Goal: Find specific fact: Find specific fact

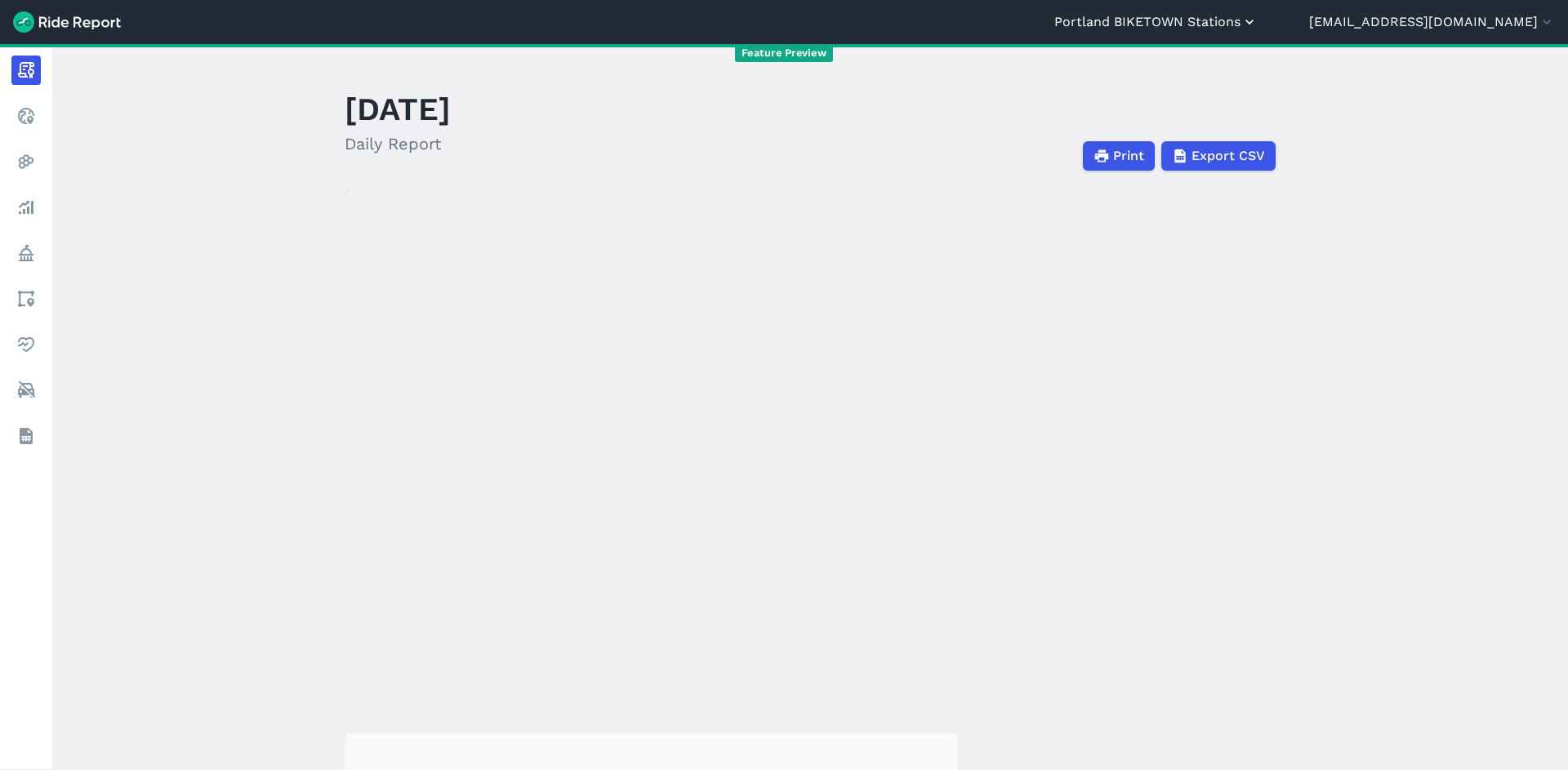
click at [1258, 14] on button "Portland BIKETOWN Stations" at bounding box center [1157, 22] width 203 height 20
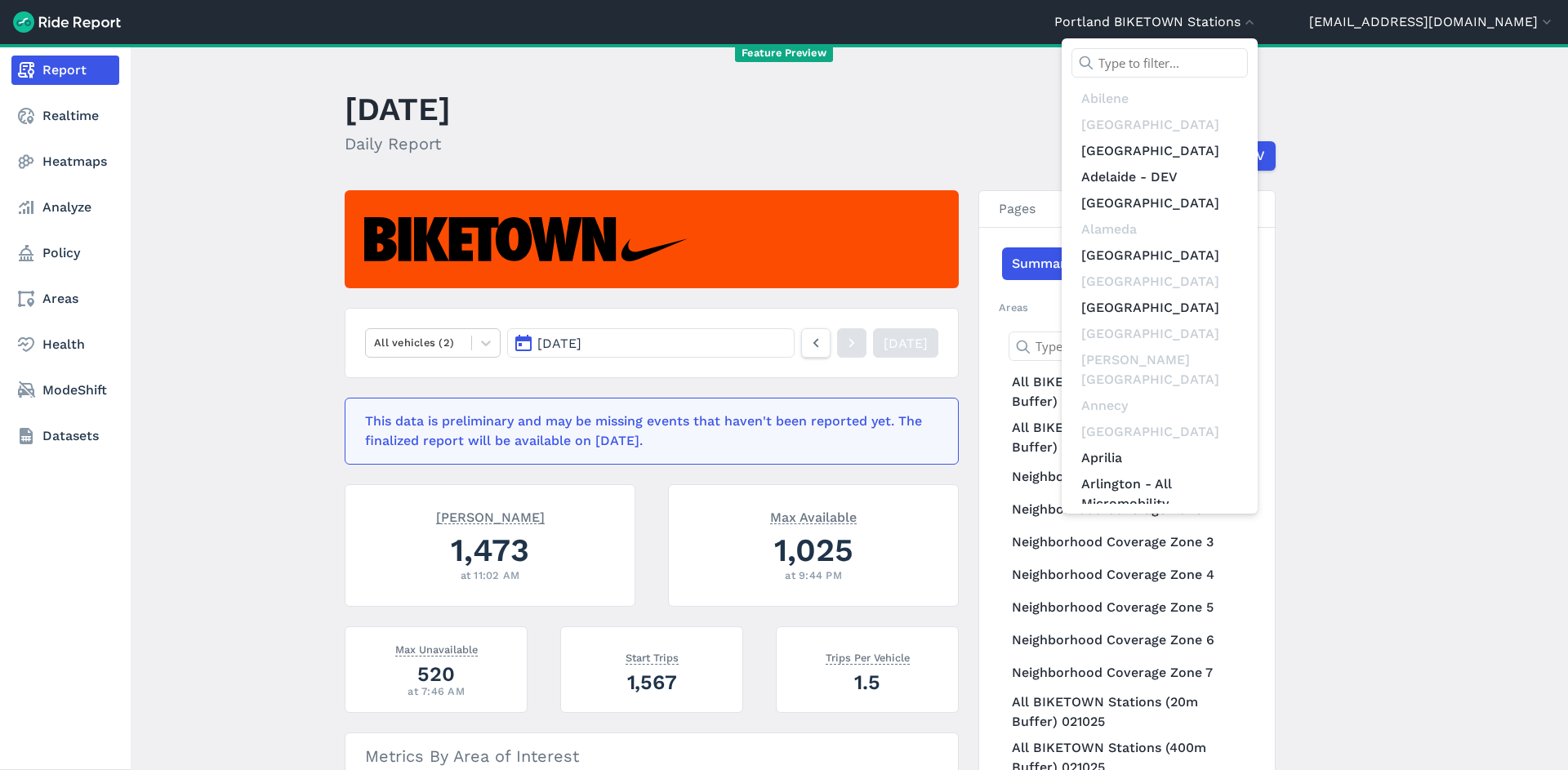
drag, startPoint x: 50, startPoint y: 156, endPoint x: 43, endPoint y: 143, distance: 14.8
click at [49, 155] on div at bounding box center [784, 385] width 1568 height 770
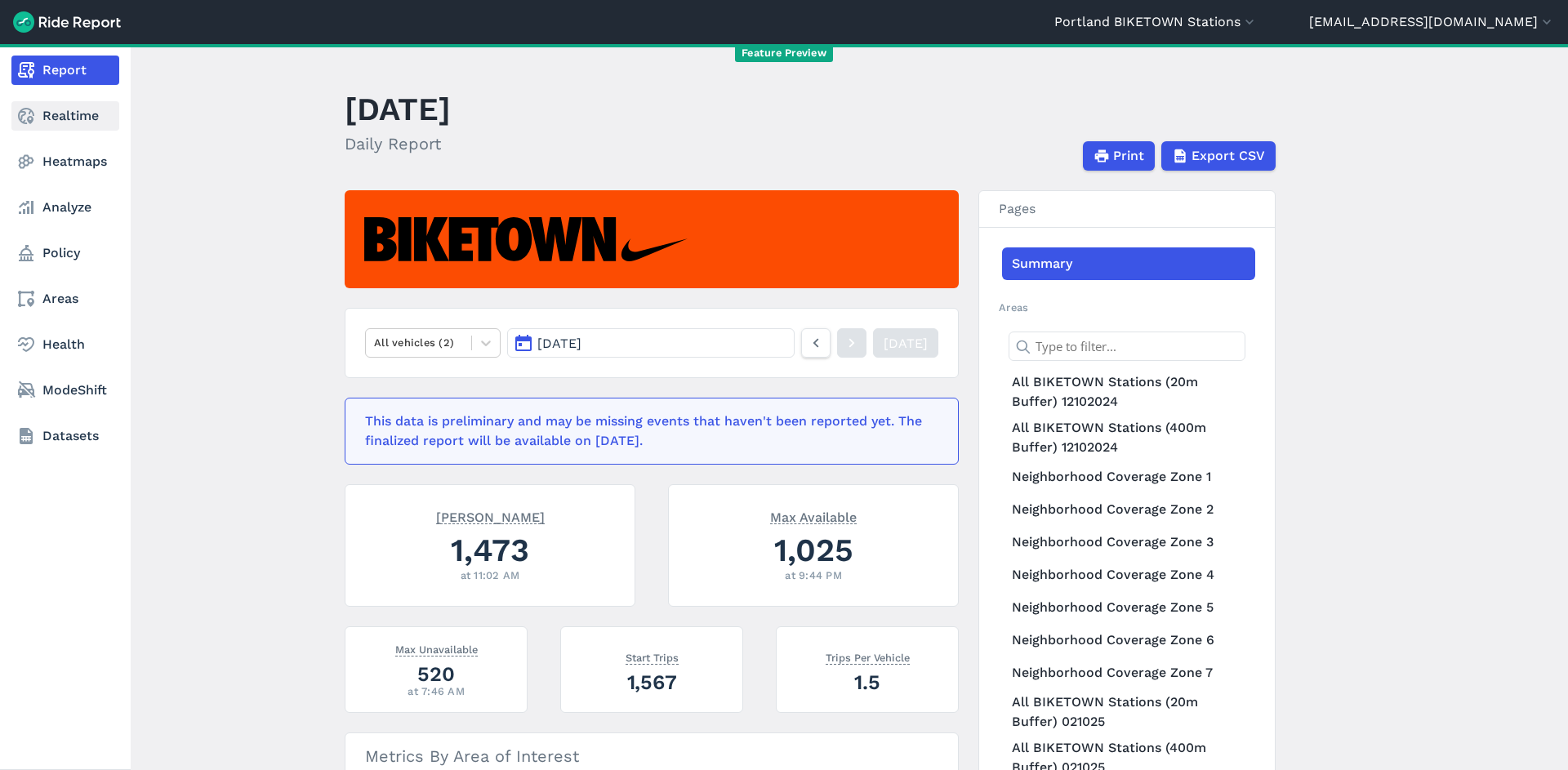
click at [42, 110] on link "Realtime" at bounding box center [65, 116] width 108 height 30
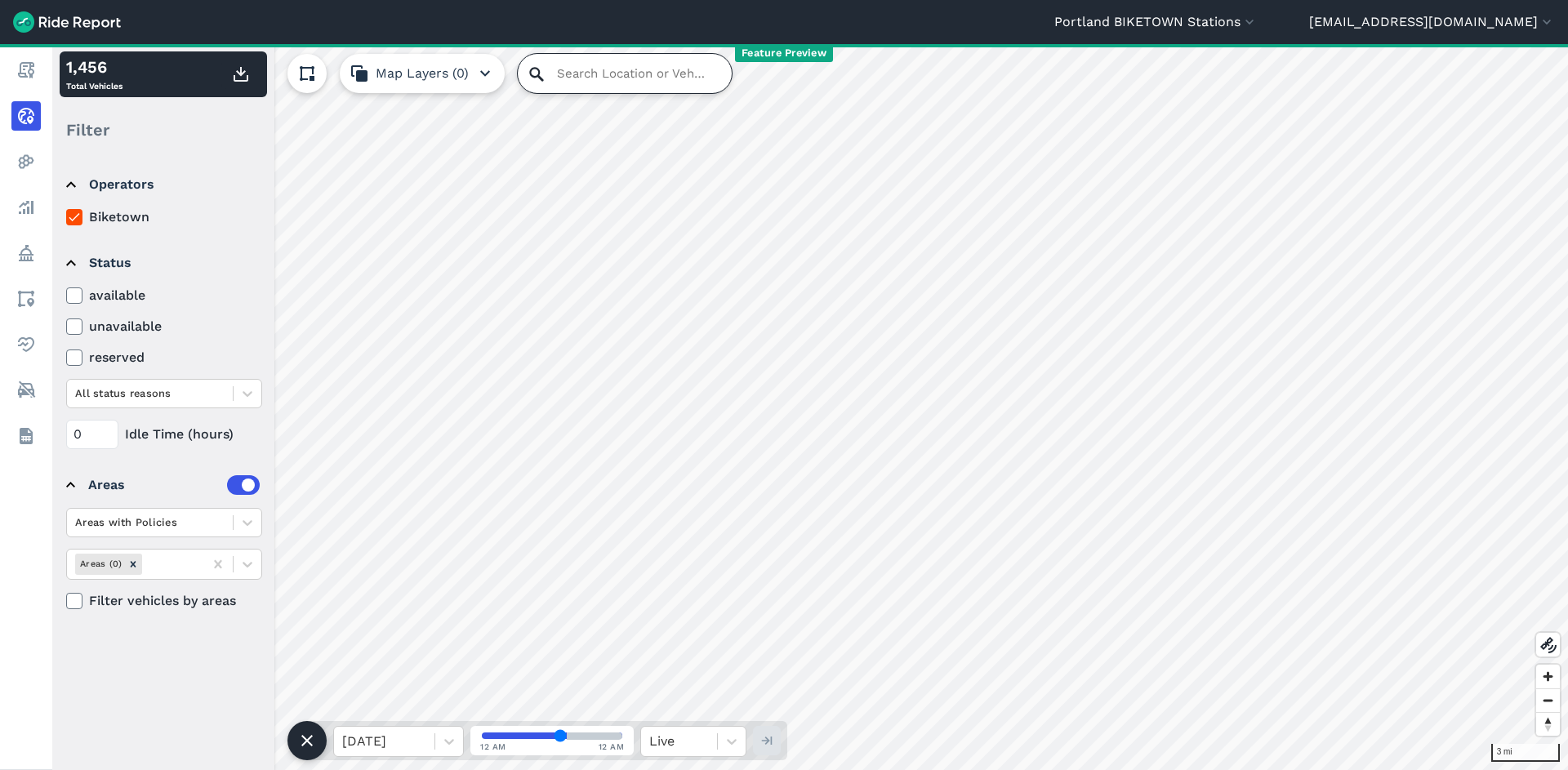
click at [560, 69] on input "Search Location or Vehicles" at bounding box center [625, 73] width 214 height 39
paste input "7964752"
type input "7964752"
drag, startPoint x: 1238, startPoint y: 4, endPoint x: 1236, endPoint y: 25, distance: 21.1
click at [1238, 4] on header "[GEOGRAPHIC_DATA] [GEOGRAPHIC_DATA] [GEOGRAPHIC_DATA] [GEOGRAPHIC_DATA] [GEOGRA…" at bounding box center [784, 21] width 1568 height 44
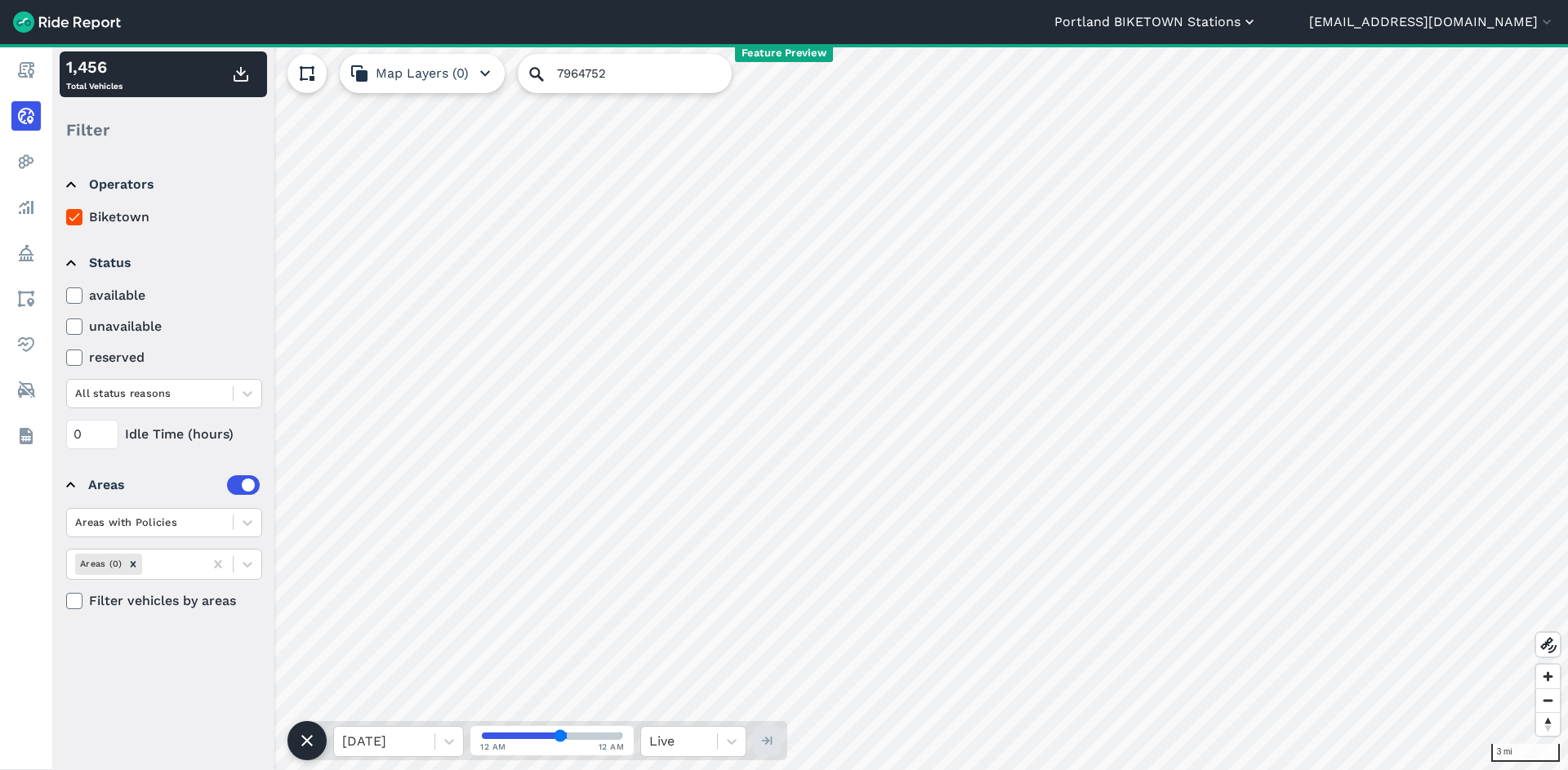
click at [1237, 25] on button "Portland BIKETOWN Stations" at bounding box center [1157, 22] width 203 height 20
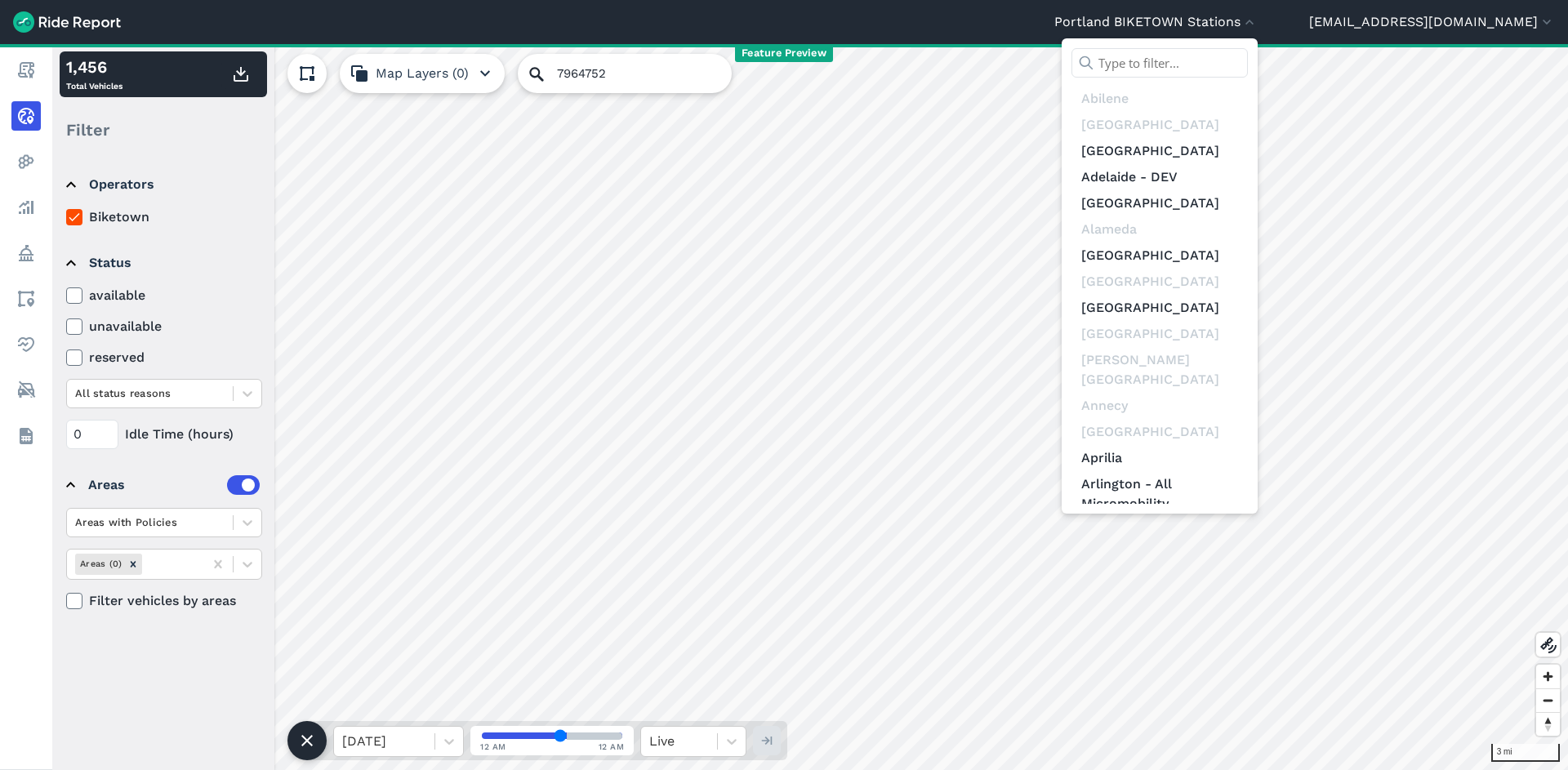
click at [1237, 61] on input "text" at bounding box center [1160, 63] width 177 height 30
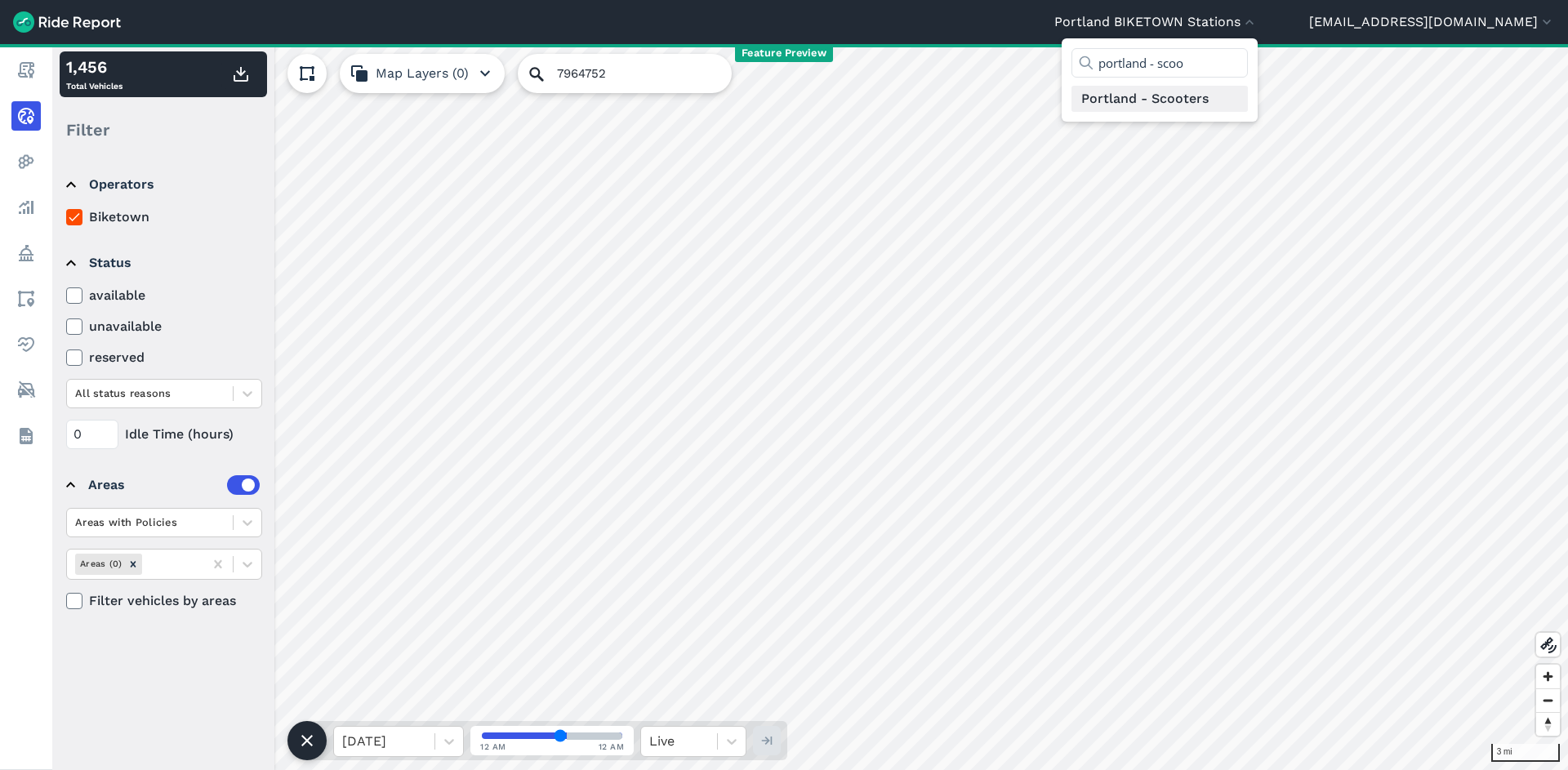
type input "portland - scoo"
click at [1216, 104] on link "Portland - Scooters" at bounding box center [1160, 99] width 177 height 26
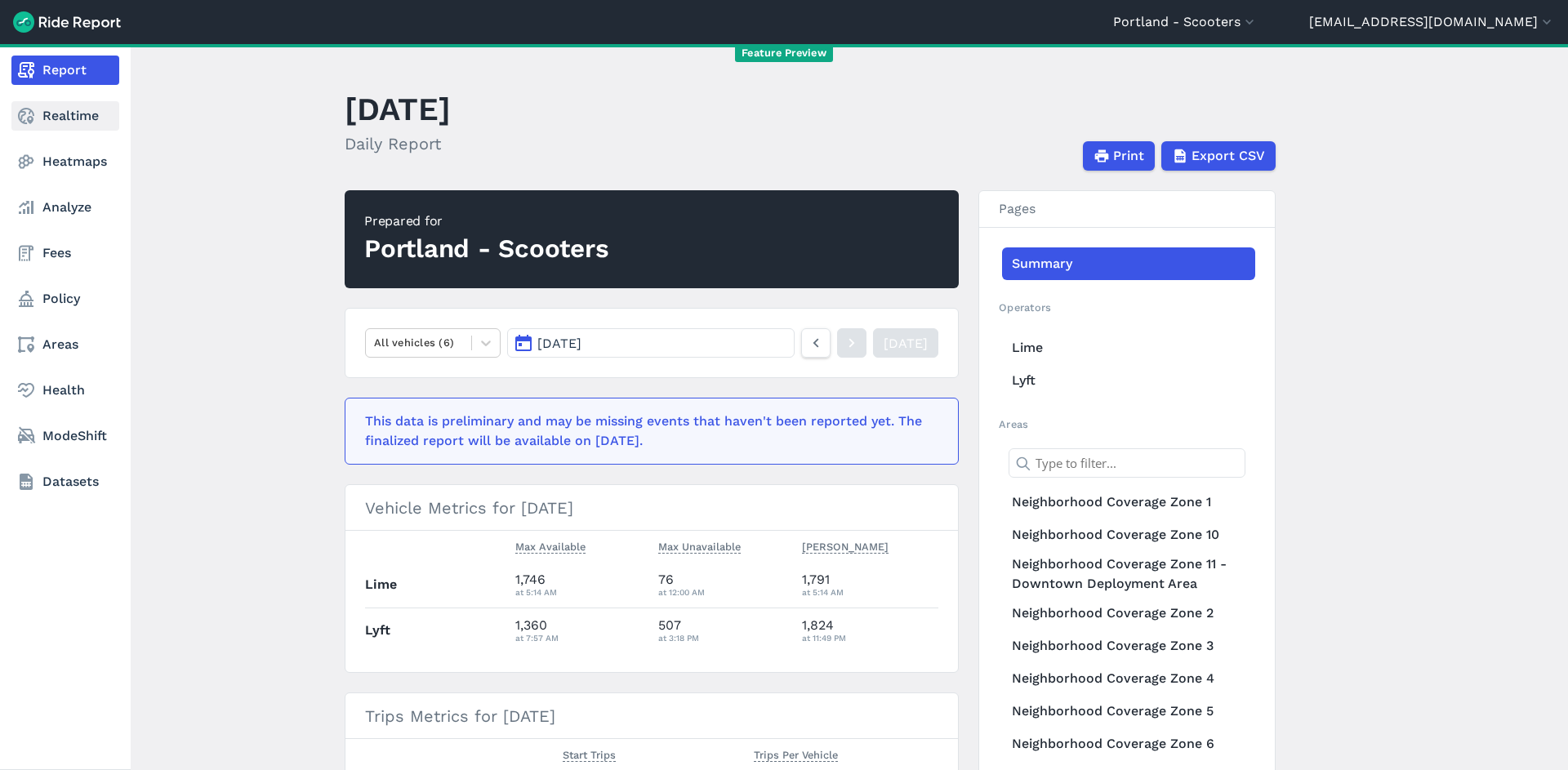
click at [53, 109] on link "Realtime" at bounding box center [65, 116] width 108 height 30
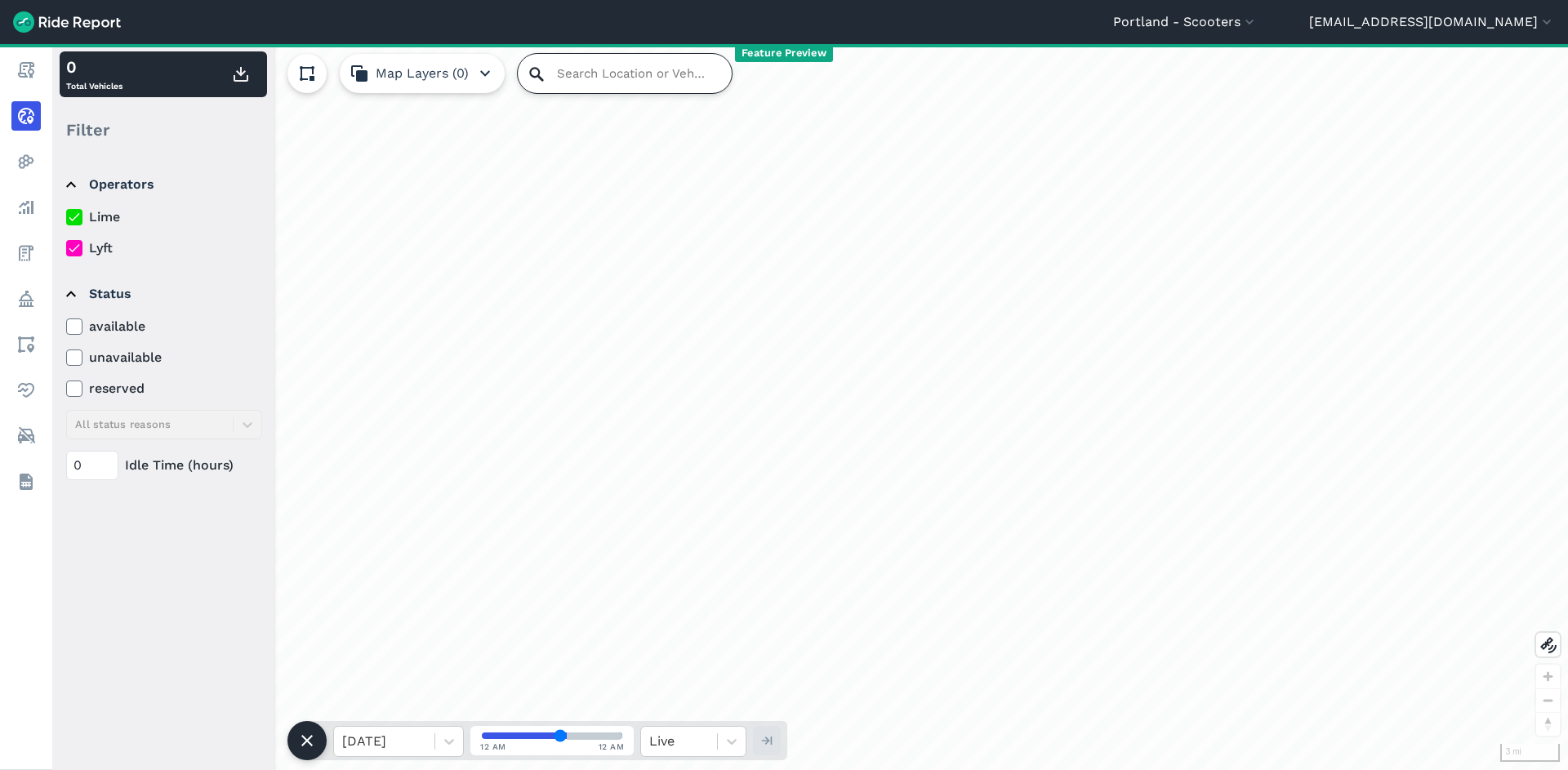
click at [558, 71] on input "Search Location or Vehicles" at bounding box center [625, 73] width 214 height 39
click at [544, 79] on icon at bounding box center [537, 74] width 20 height 20
click at [583, 66] on input "Search Location or Vehicles" at bounding box center [625, 73] width 214 height 39
paste input "7964752"
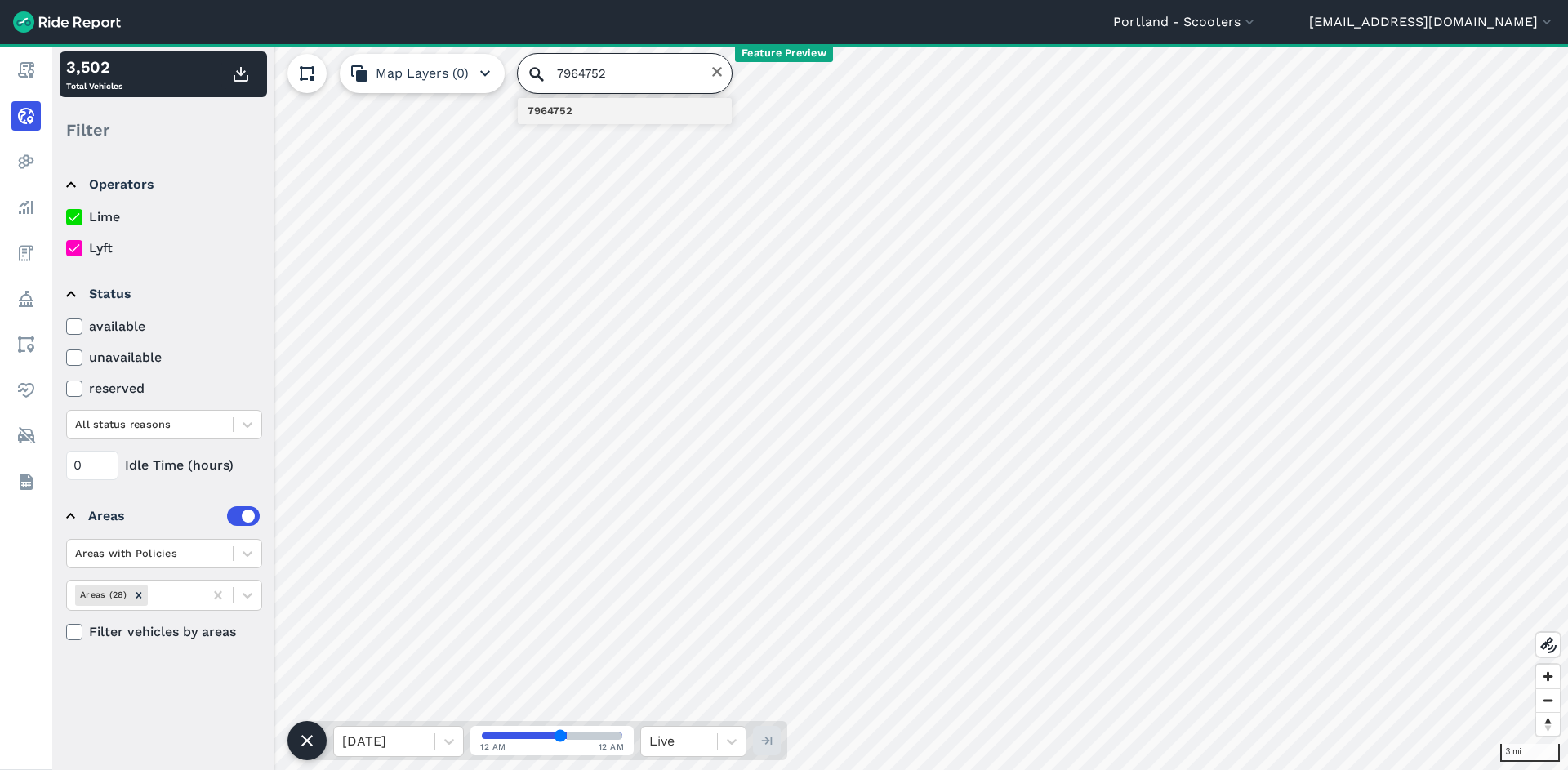
type input "7964752"
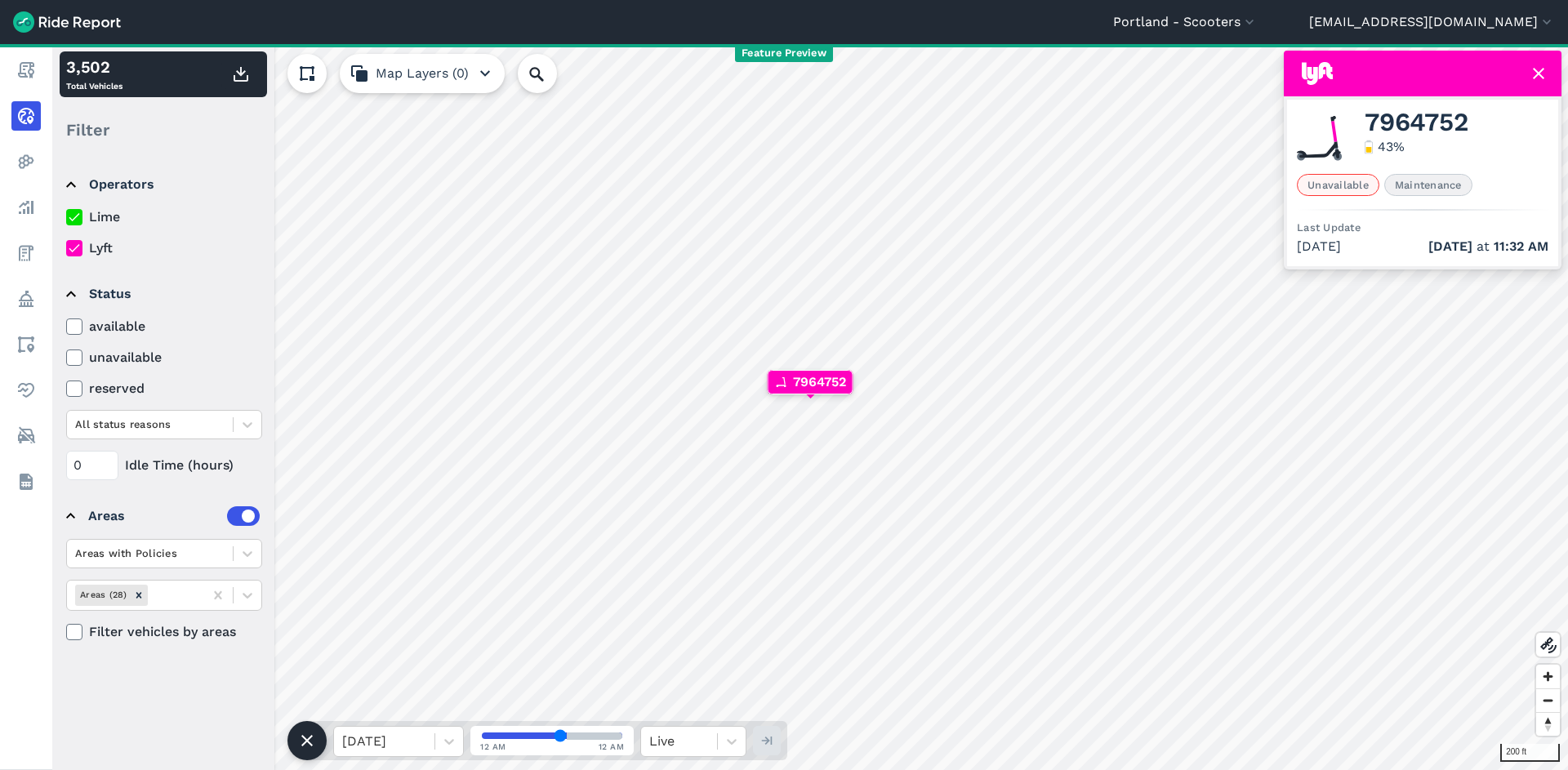
click at [1433, 113] on span "7964752" at bounding box center [1416, 122] width 103 height 20
copy span "7964752"
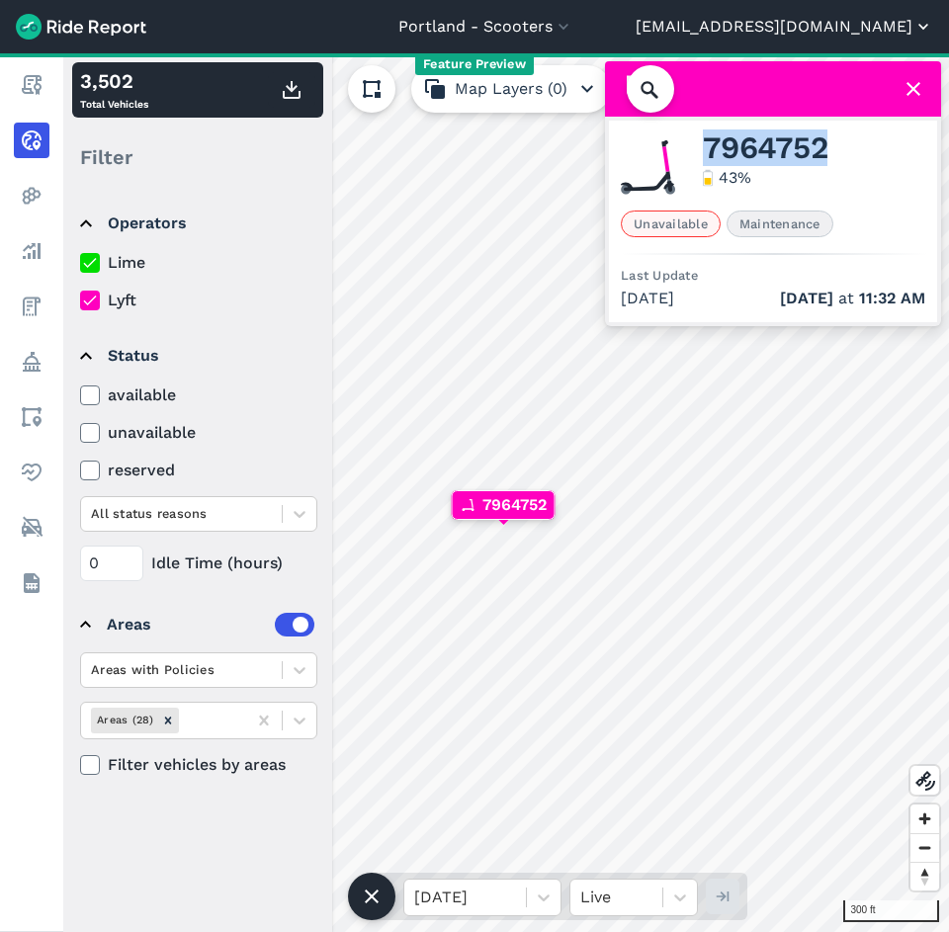
click at [753, 154] on span "7964752" at bounding box center [765, 148] width 125 height 24
copy span "7964752"
